Goal: Information Seeking & Learning: Understand process/instructions

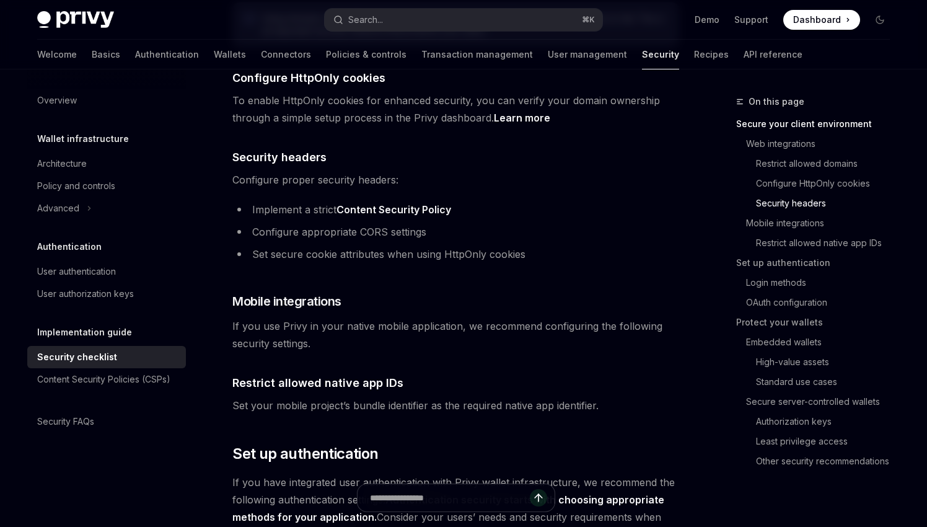
scroll to position [728, 0]
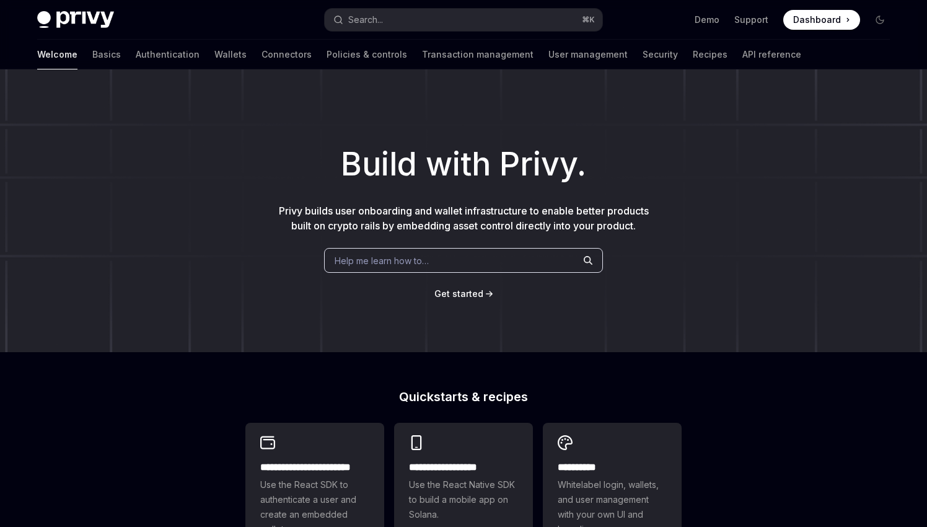
click at [68, 58] on div "Welcome Basics Authentication Wallets Connectors Policies & controls Transactio…" at bounding box center [419, 55] width 764 height 30
click at [92, 56] on link "Basics" at bounding box center [106, 55] width 29 height 30
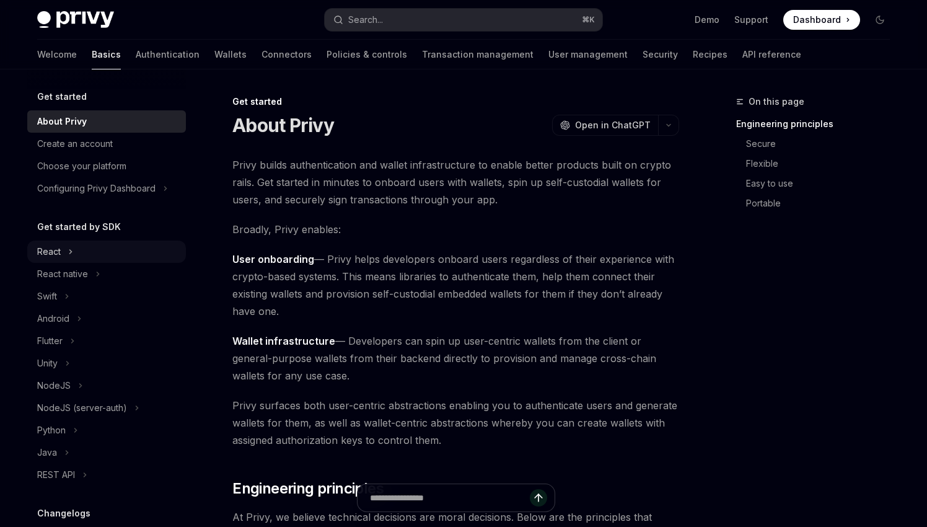
click at [55, 250] on div "React" at bounding box center [49, 251] width 24 height 15
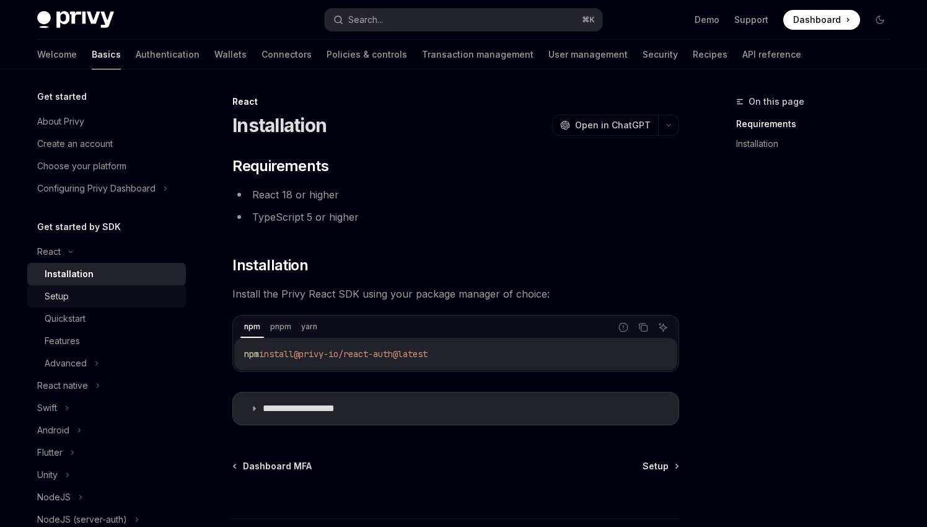
click at [66, 294] on div "Setup" at bounding box center [57, 296] width 24 height 15
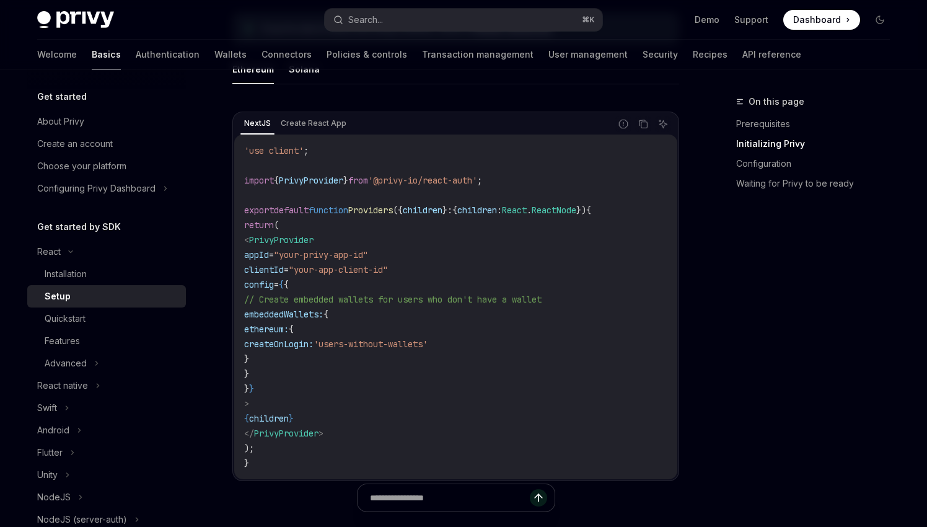
scroll to position [391, 0]
click at [130, 319] on div "Quickstart" at bounding box center [112, 318] width 134 height 15
type textarea "*"
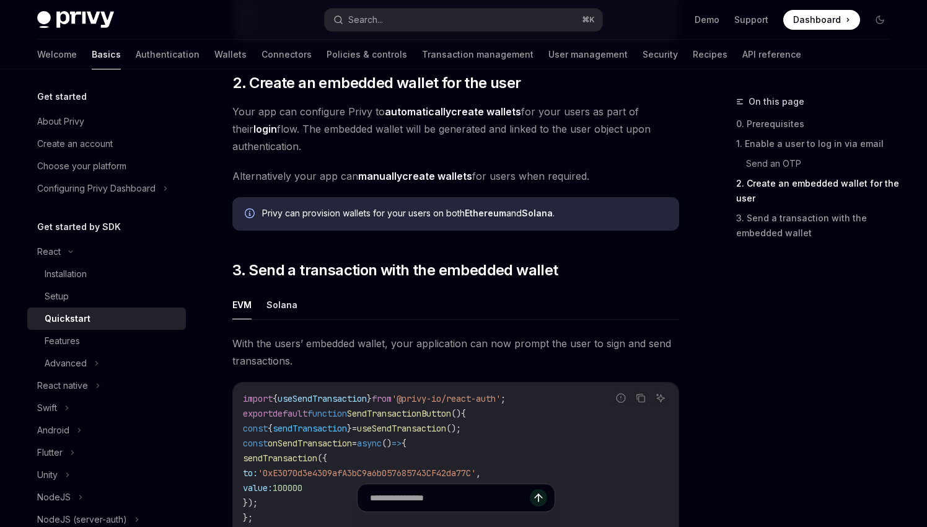
scroll to position [890, 0]
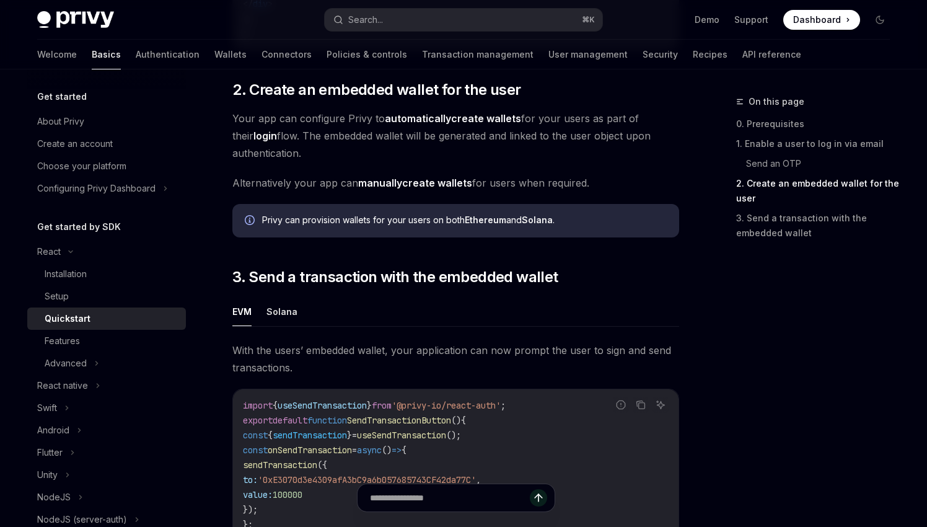
click at [391, 124] on strong "automatically" at bounding box center [418, 118] width 66 height 12
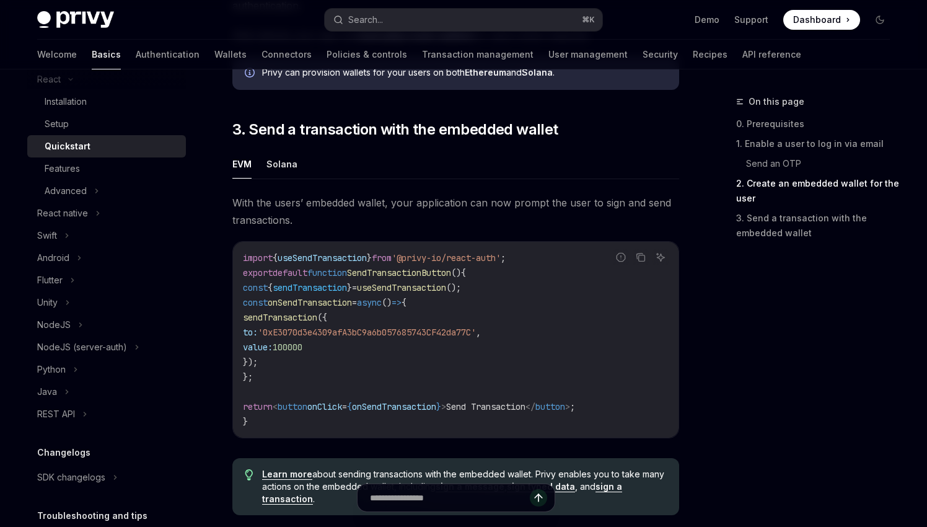
scroll to position [0, 0]
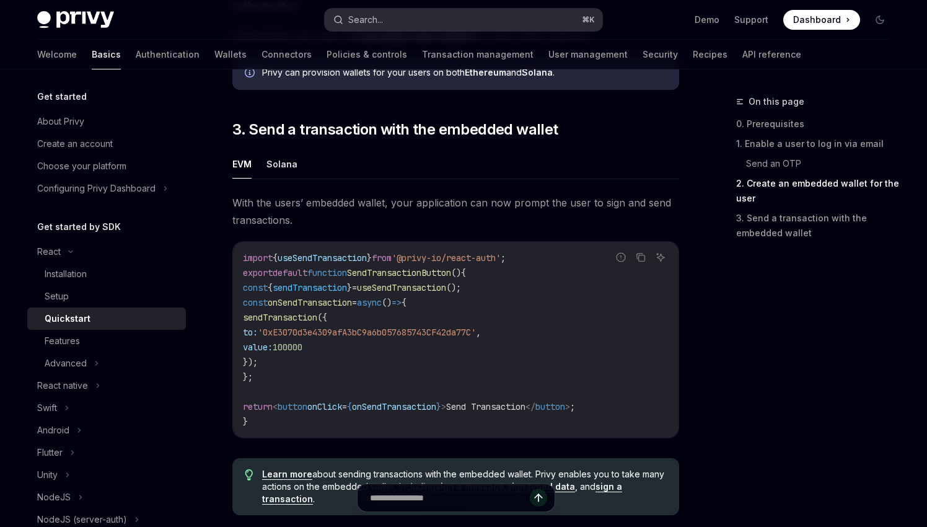
click at [354, 19] on div "Search..." at bounding box center [365, 19] width 35 height 15
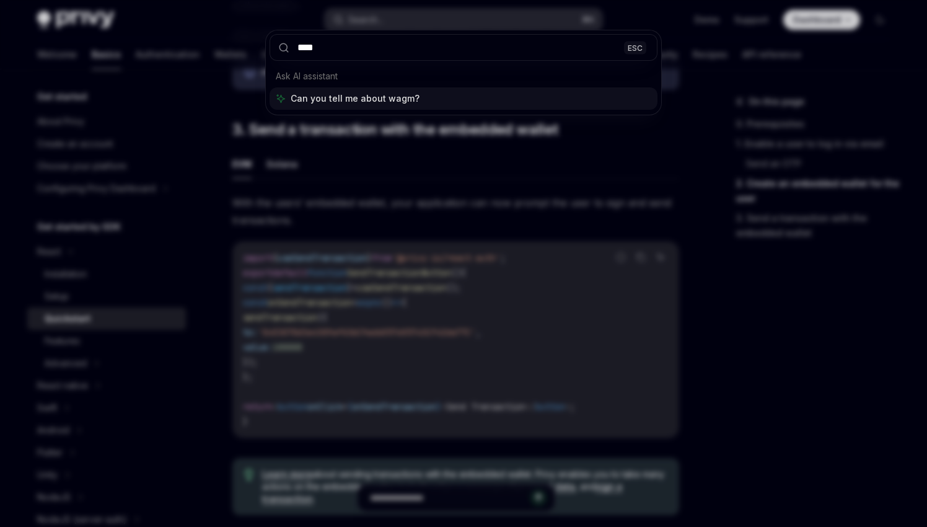
type input "*****"
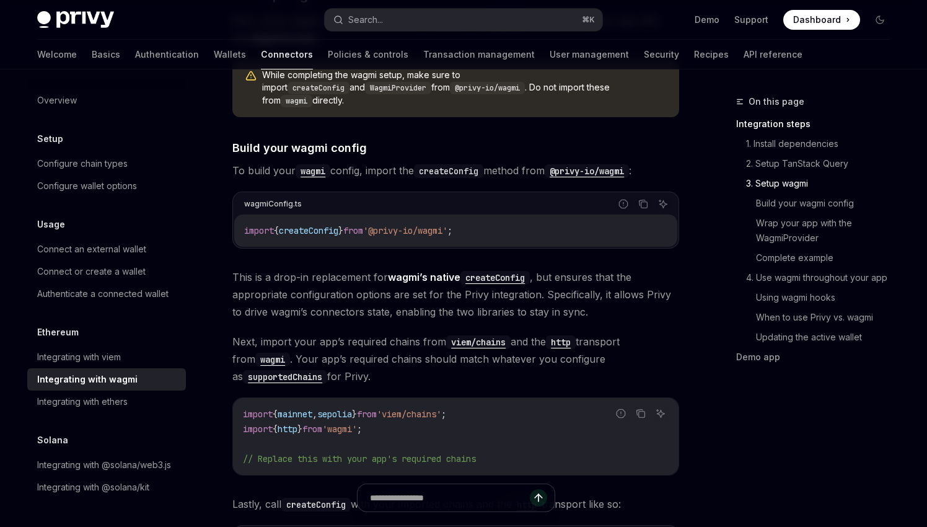
scroll to position [992, 0]
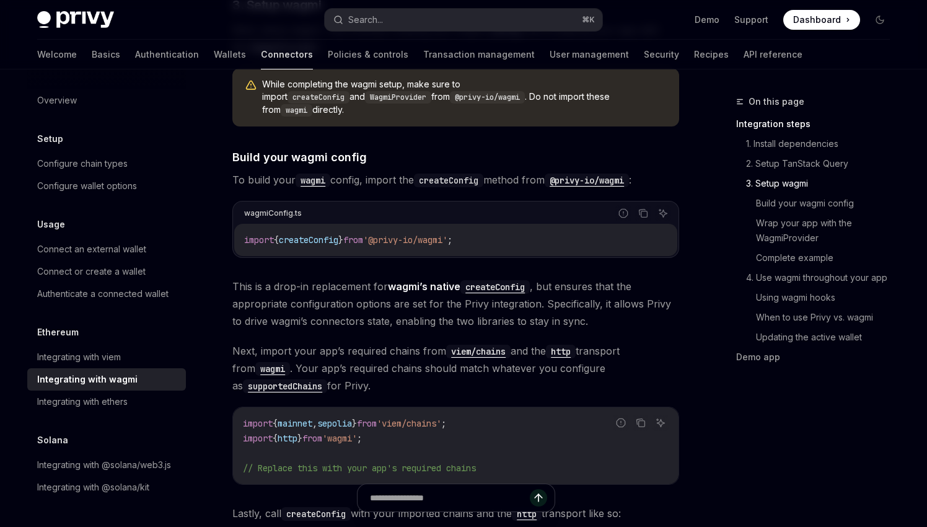
click at [261, 42] on link "Connectors" at bounding box center [287, 55] width 52 height 30
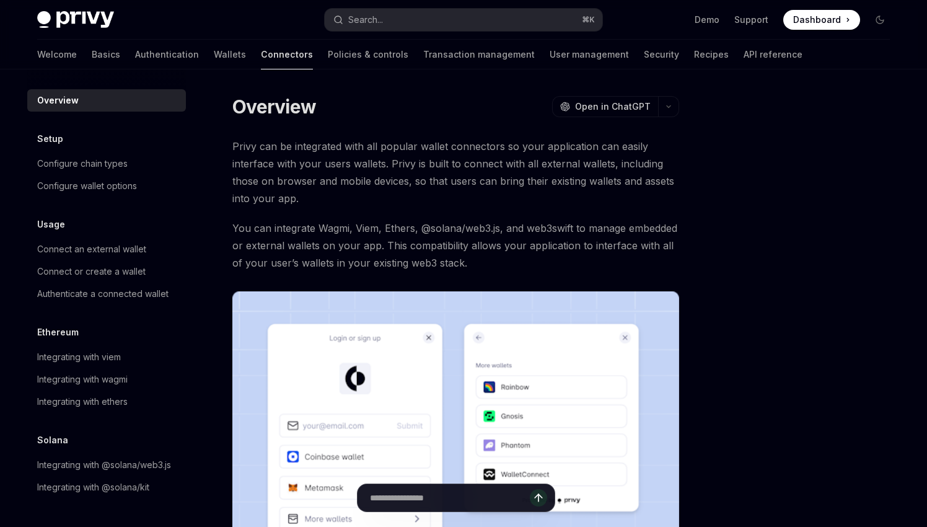
click at [261, 50] on link "Connectors" at bounding box center [287, 55] width 52 height 30
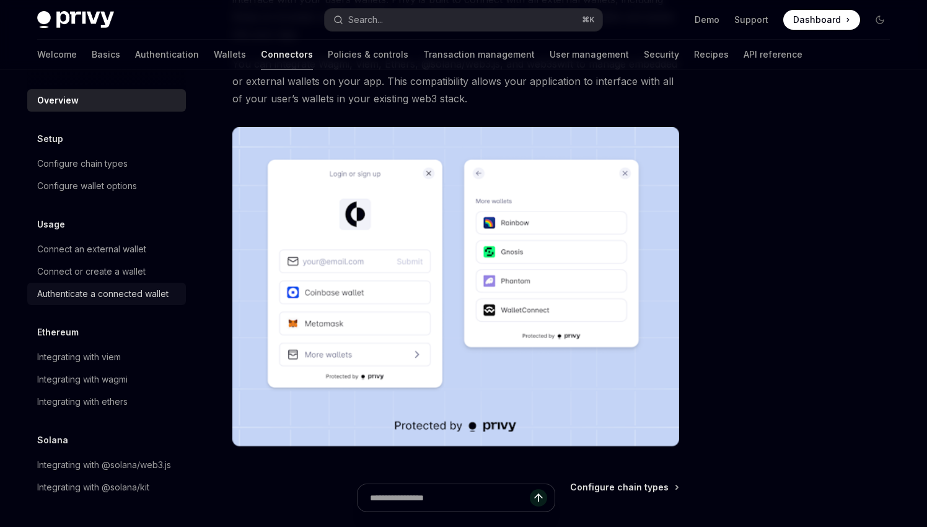
scroll to position [162, 0]
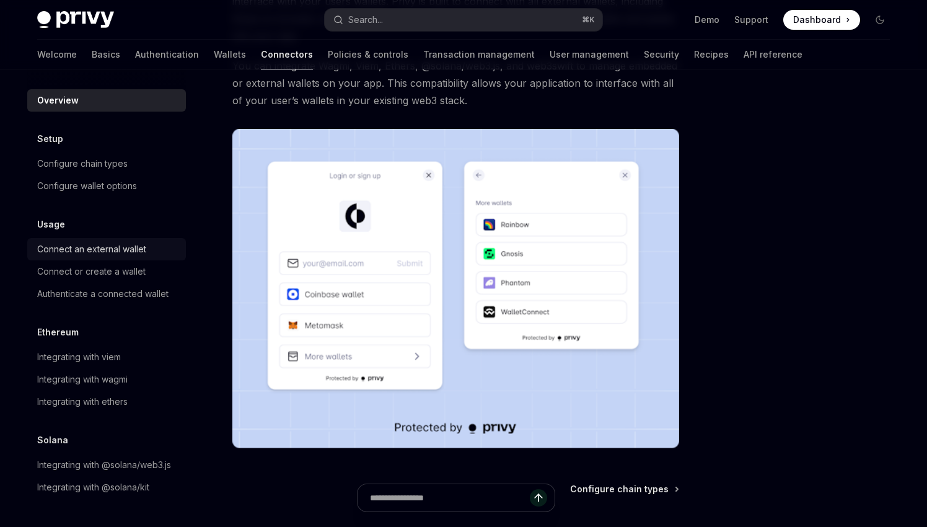
click at [122, 248] on div "Connect an external wallet" at bounding box center [91, 249] width 109 height 15
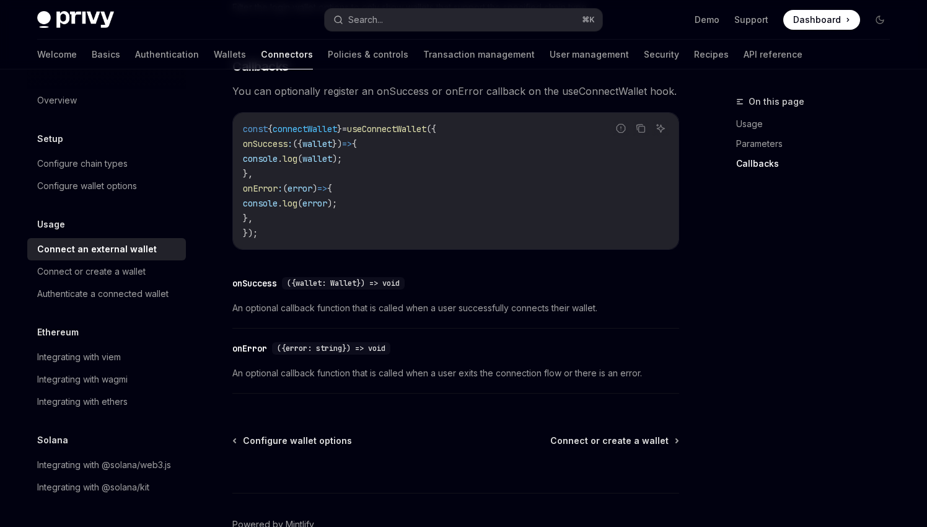
scroll to position [825, 0]
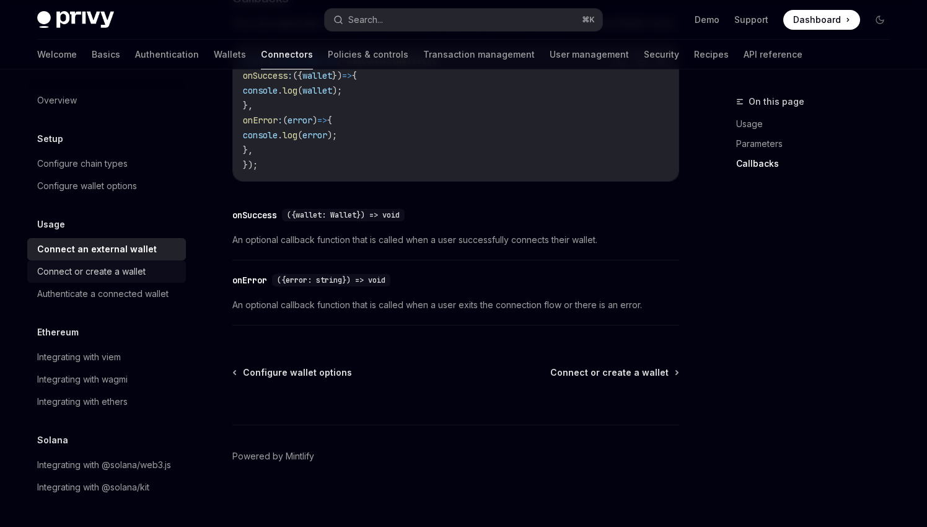
click at [108, 269] on div "Connect or create a wallet" at bounding box center [91, 271] width 108 height 15
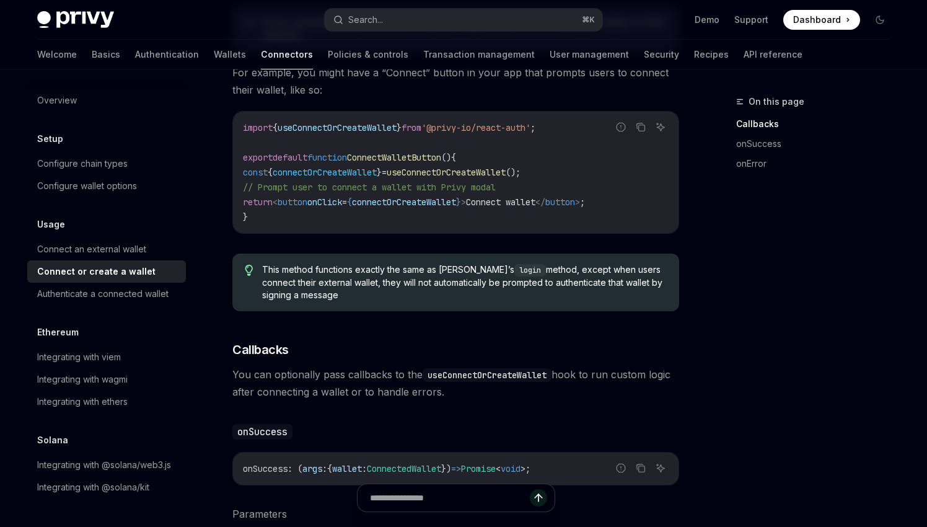
scroll to position [505, 0]
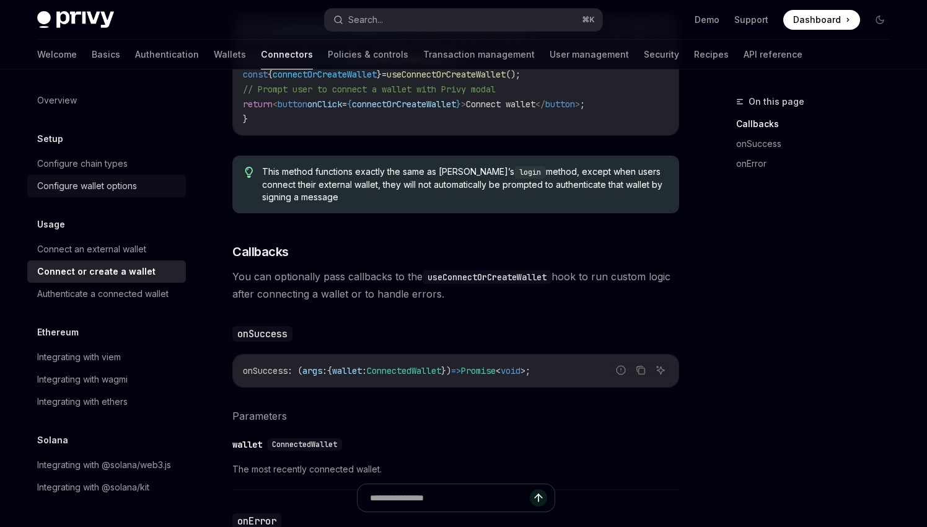
click at [113, 184] on div "Configure wallet options" at bounding box center [87, 186] width 100 height 15
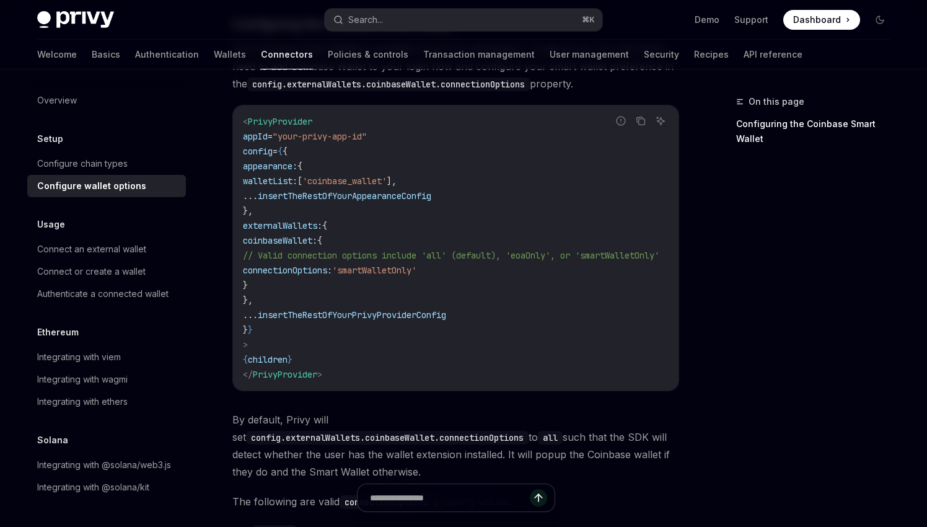
scroll to position [1475, 0]
click at [95, 376] on div "Integrating with wagmi" at bounding box center [82, 379] width 91 height 15
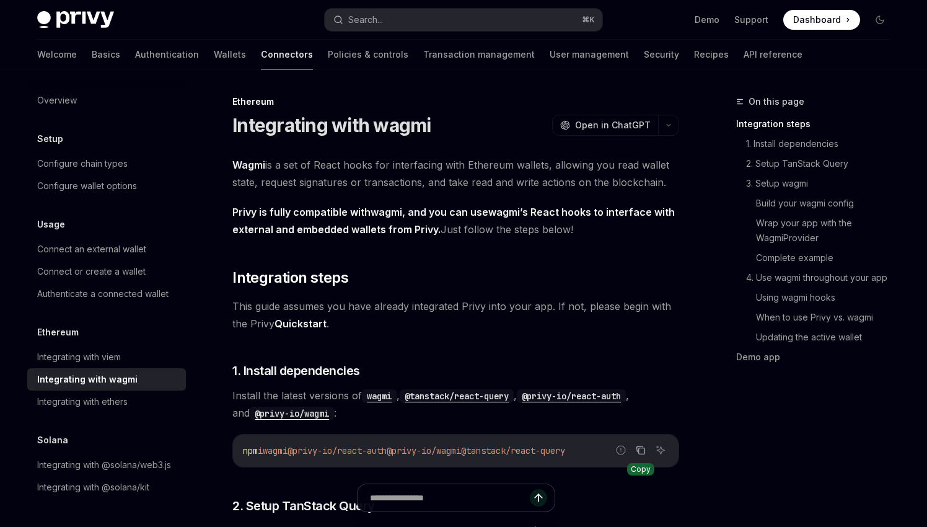
click at [638, 450] on icon "Copy the contents from the code block" at bounding box center [641, 450] width 10 height 10
drag, startPoint x: 493, startPoint y: 449, endPoint x: 304, endPoint y: 449, distance: 189.1
click at [304, 449] on span "npm i wagmi @privy-io/react-auth @privy-io/wagmi @tanstack/react-query" at bounding box center [404, 450] width 322 height 11
copy span "@privy-io/react-auth @privy-io/wagmi"
click at [299, 323] on link "Quickstart" at bounding box center [301, 323] width 52 height 13
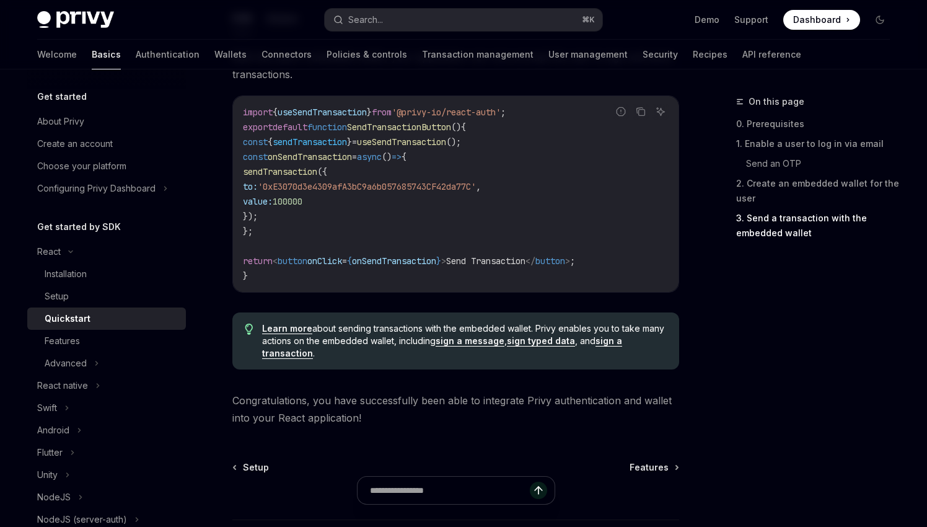
scroll to position [1202, 0]
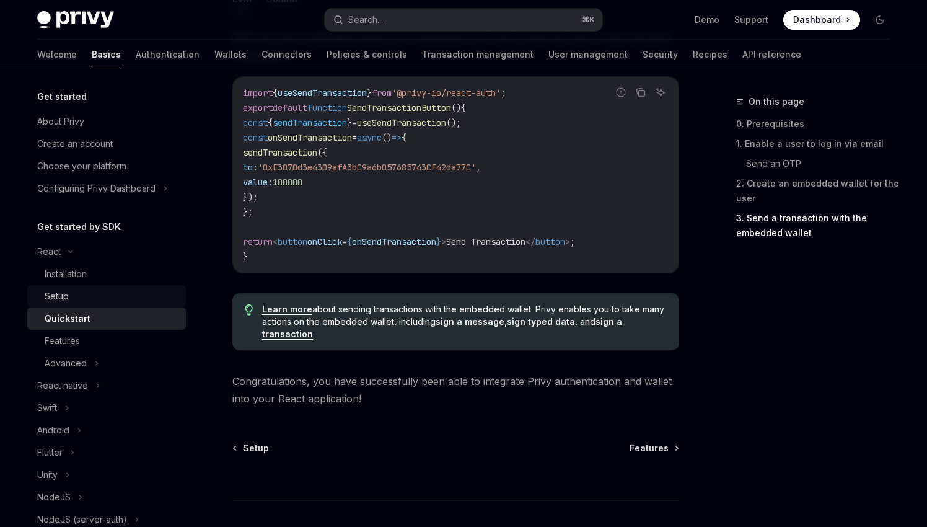
click at [82, 293] on div "Setup" at bounding box center [112, 296] width 134 height 15
type textarea "*"
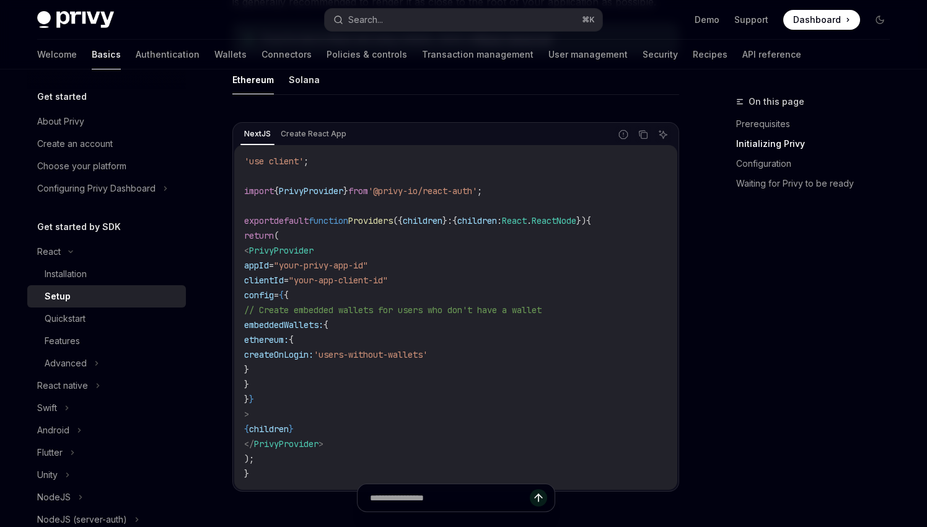
scroll to position [381, 0]
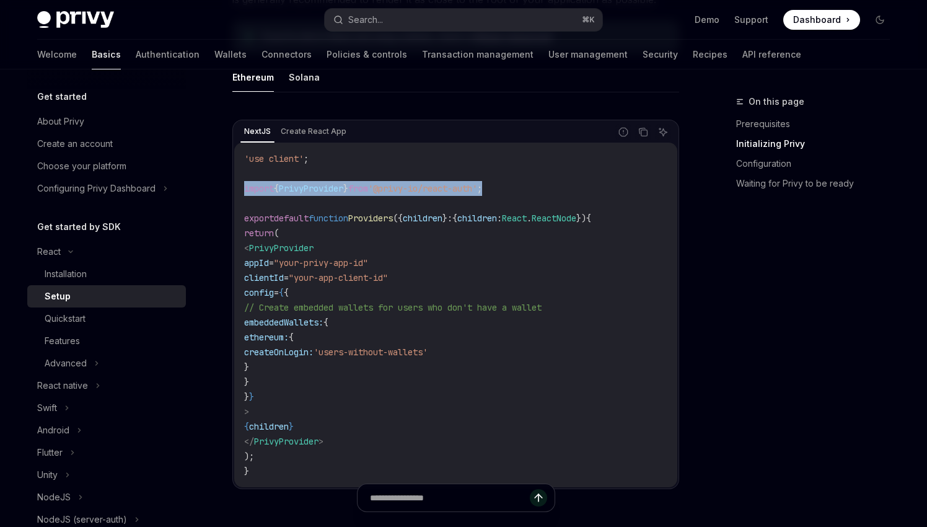
drag, startPoint x: 524, startPoint y: 188, endPoint x: 225, endPoint y: 185, distance: 298.8
copy span "import { PrivyProvider } from '@privy-io/react-auth' ;"
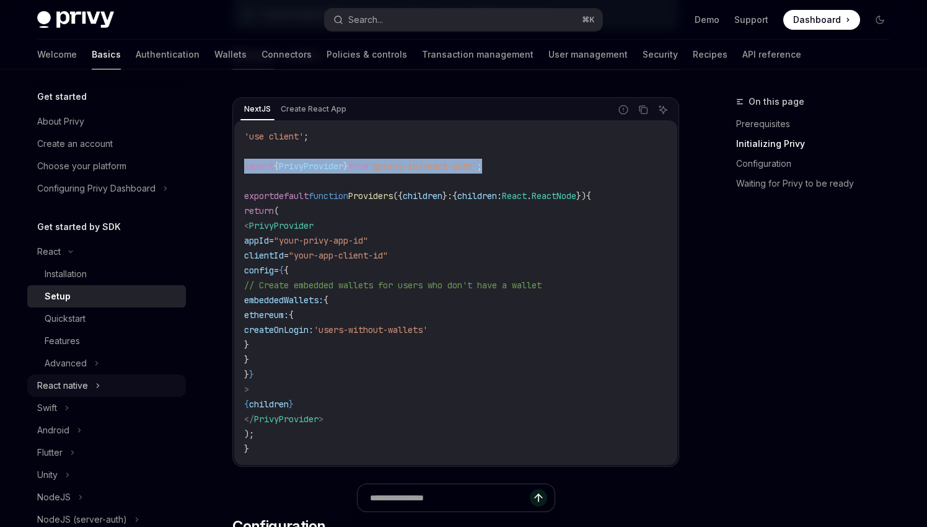
scroll to position [48, 0]
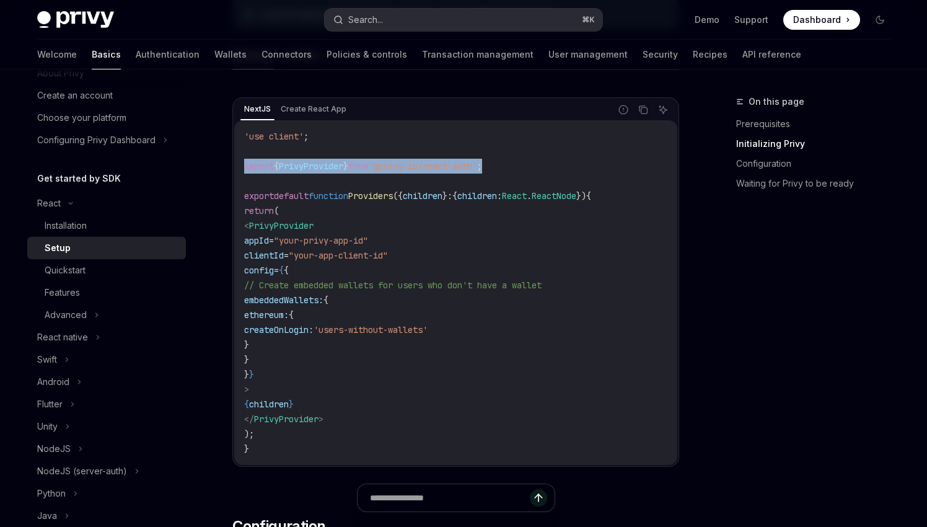
click at [366, 15] on div "Search..." at bounding box center [365, 19] width 35 height 15
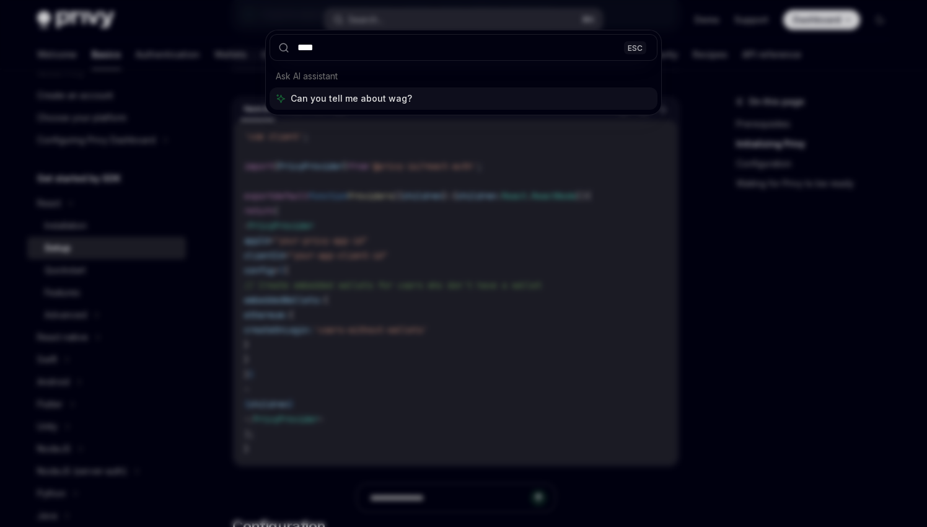
type input "*****"
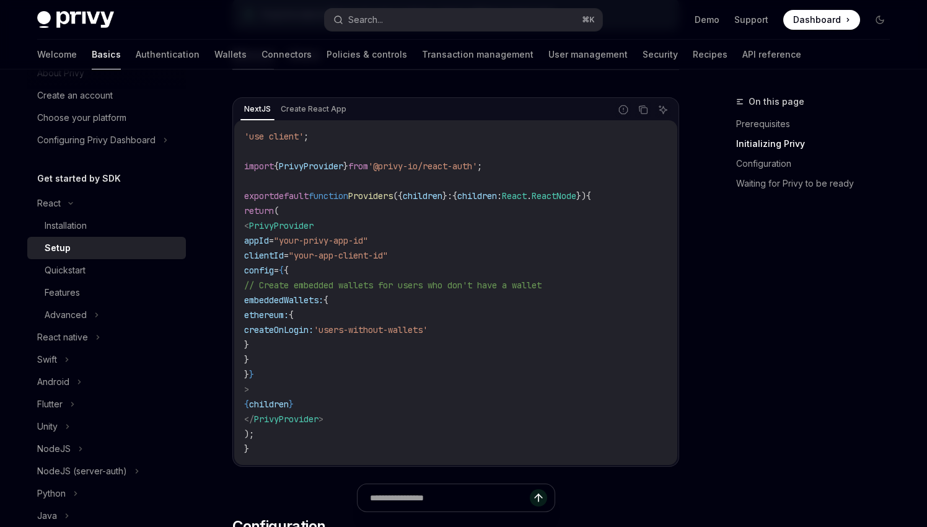
type textarea "*"
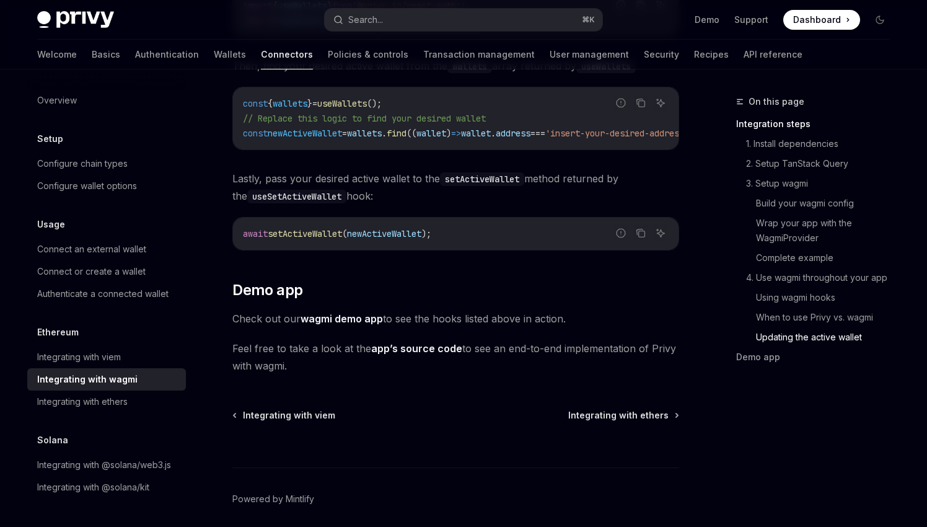
scroll to position [3587, 0]
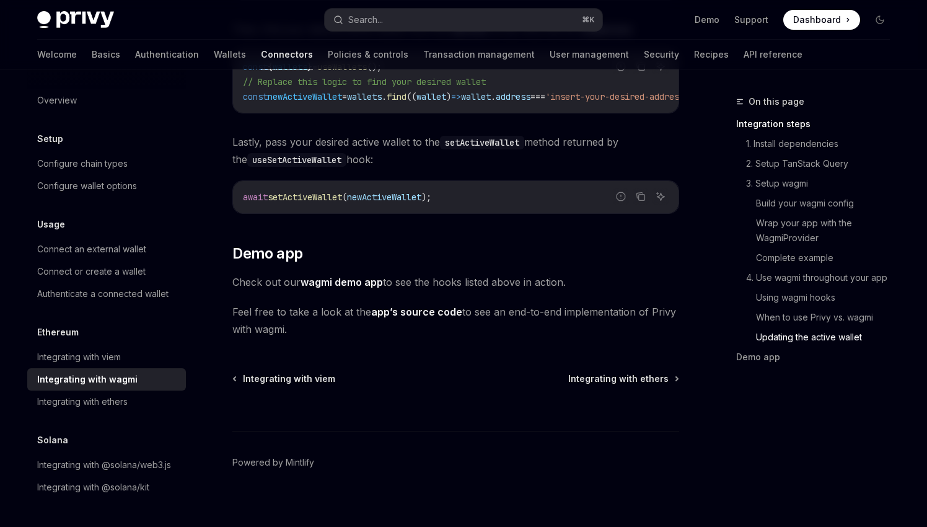
click at [343, 277] on link "wagmi demo app" at bounding box center [342, 282] width 82 height 13
click at [391, 309] on link "app’s source code" at bounding box center [416, 312] width 91 height 13
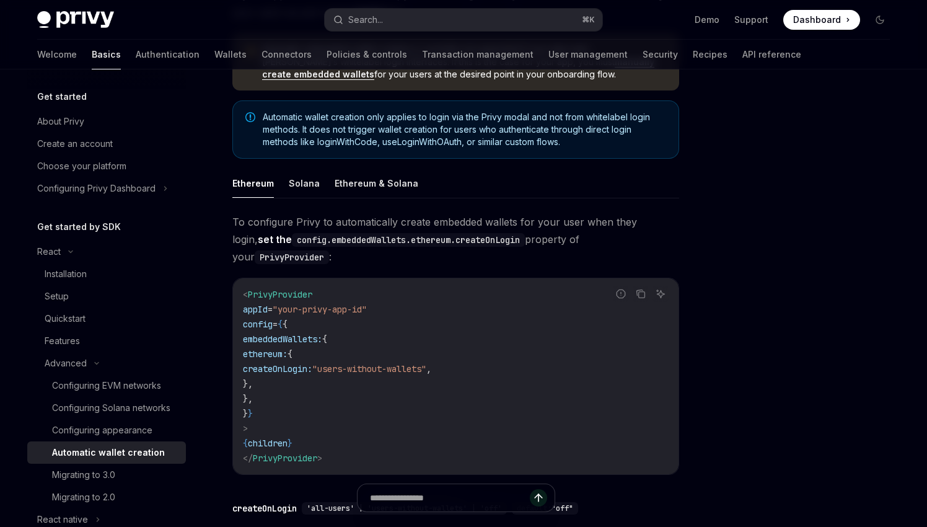
scroll to position [173, 0]
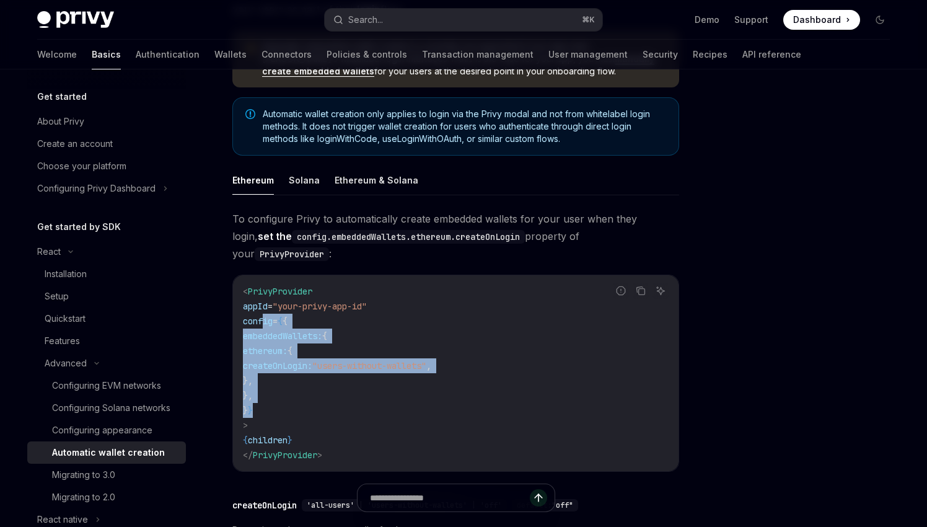
drag, startPoint x: 277, startPoint y: 397, endPoint x: 265, endPoint y: 308, distance: 90.0
click at [265, 308] on code "< PrivyProvider appId = "your-privy-app-id" config = { { embeddedWallets: { eth…" at bounding box center [456, 373] width 426 height 179
copy code "config = { { embeddedWallets: { ethereum: { createOnLogin: "users-without-walle…"
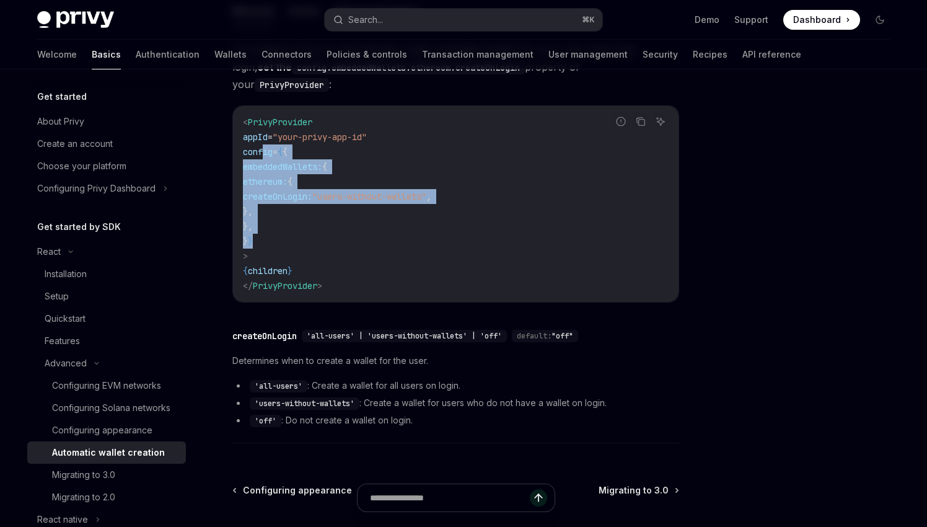
scroll to position [401, 0]
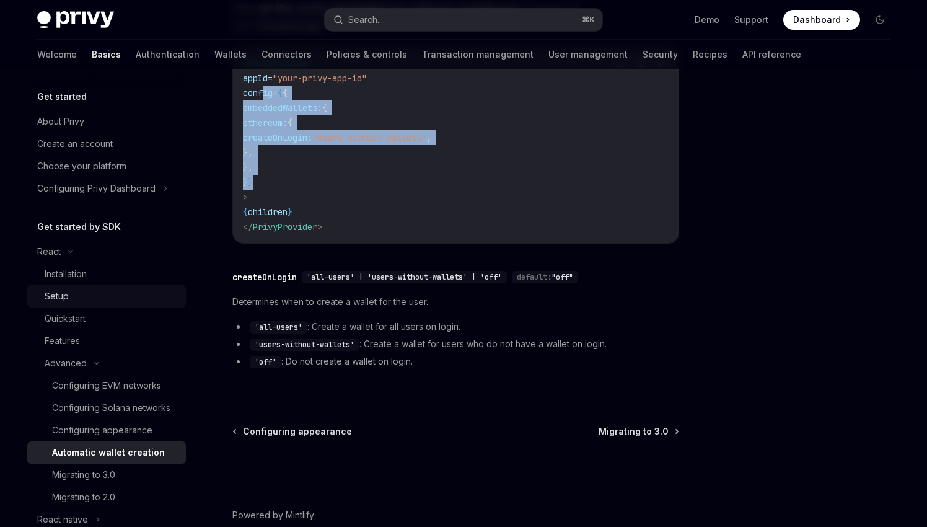
click at [80, 301] on div "Setup" at bounding box center [112, 296] width 134 height 15
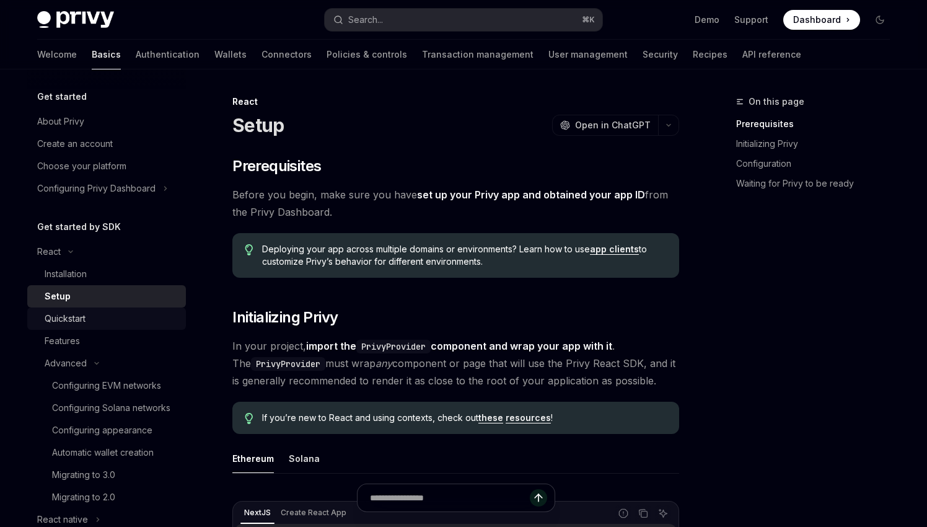
click at [78, 311] on div "Quickstart" at bounding box center [65, 318] width 41 height 15
type textarea "*"
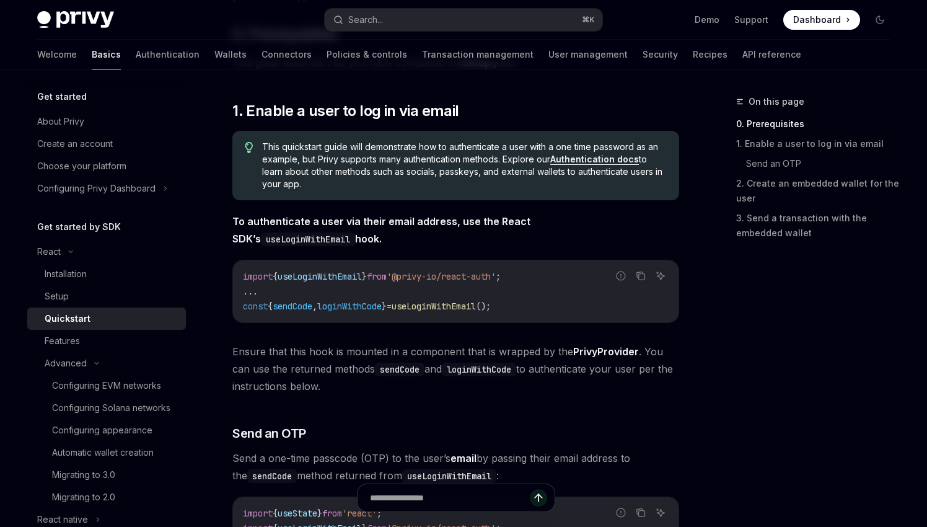
scroll to position [181, 0]
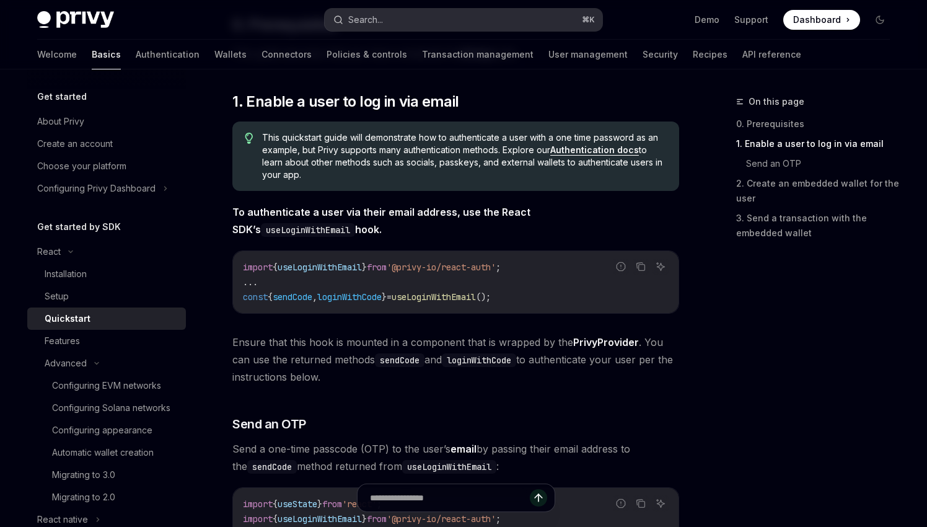
click at [476, 19] on button "Search... ⌘ K" at bounding box center [464, 20] width 278 height 22
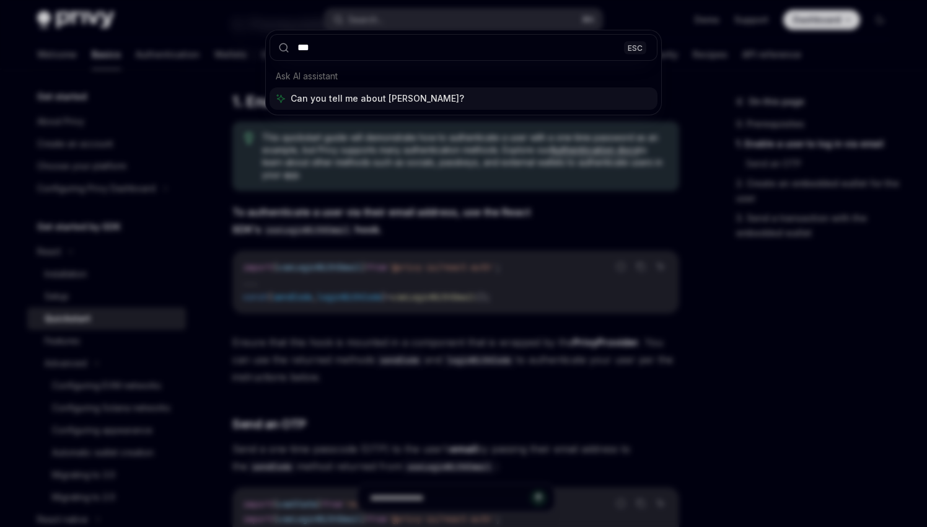
type input "****"
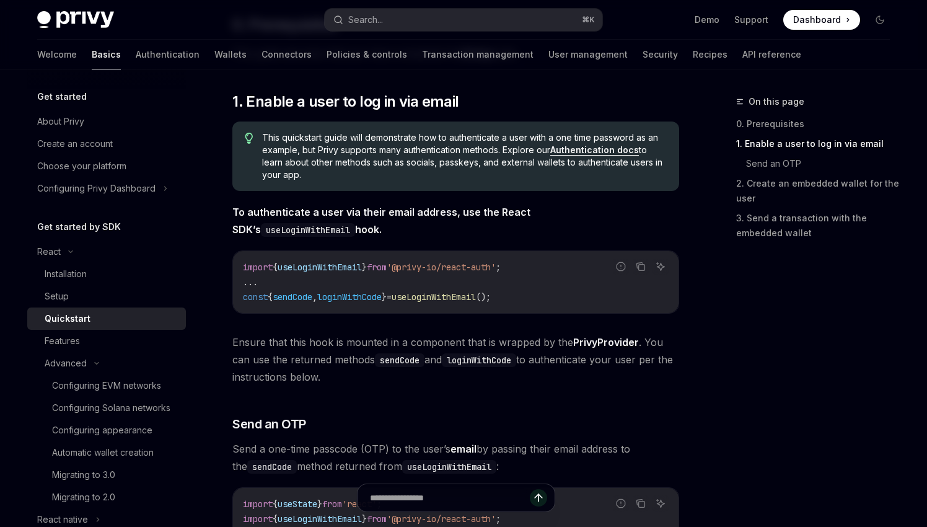
type textarea "*"
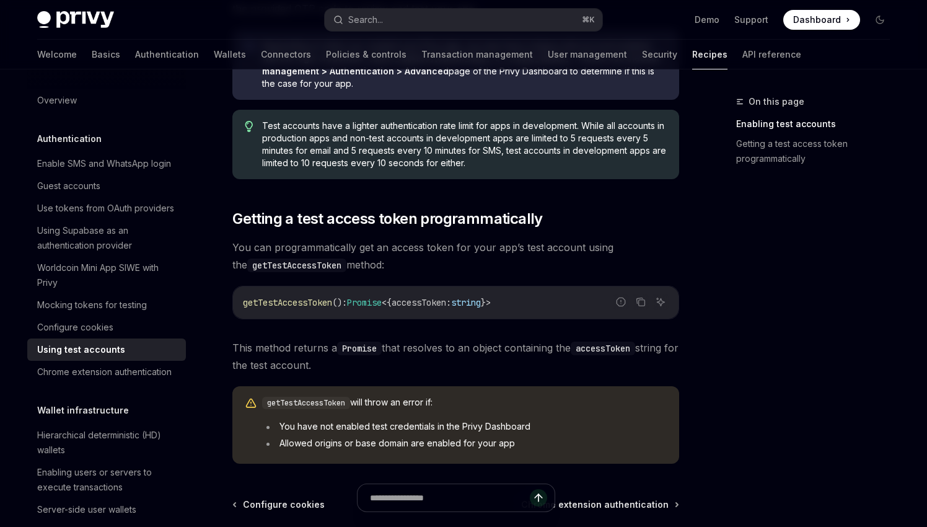
scroll to position [655, 0]
